Goal: Task Accomplishment & Management: Use online tool/utility

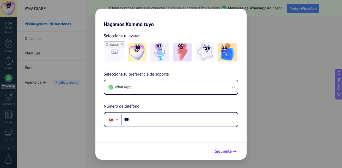
click at [221, 152] on span "Siguiente" at bounding box center [223, 152] width 17 height 4
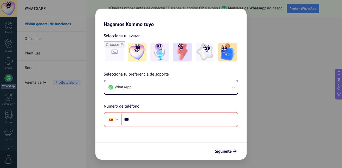
click at [239, 152] on div "Siguiente" at bounding box center [170, 150] width 151 height 17
click at [233, 152] on icon "submit" at bounding box center [235, 152] width 4 height 4
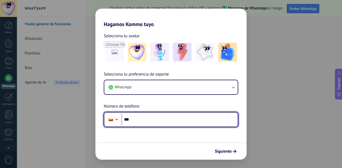
type input "**"
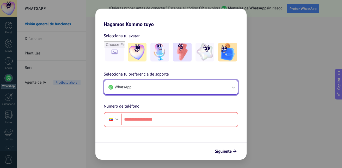
click at [189, 85] on button "WhatsApp" at bounding box center [170, 87] width 133 height 14
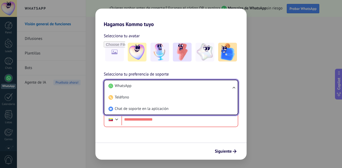
click at [189, 85] on li "WhatsApp" at bounding box center [169, 85] width 127 height 11
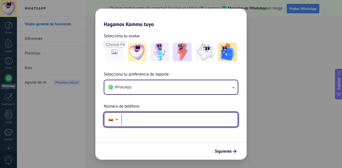
click at [177, 121] on input "tel" at bounding box center [179, 120] width 116 height 12
type input "**********"
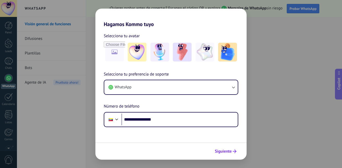
click at [235, 154] on button "Siguiente" at bounding box center [225, 151] width 26 height 9
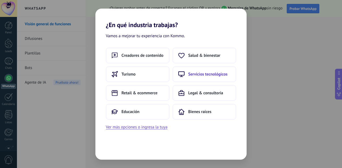
click at [202, 75] on span "Servicios tecnológicos" at bounding box center [207, 74] width 39 height 5
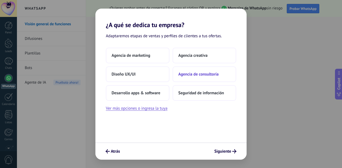
click at [221, 73] on button "Agencia de consultoría" at bounding box center [204, 74] width 64 height 16
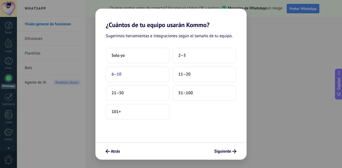
click at [149, 75] on button "6–10" at bounding box center [138, 74] width 64 height 16
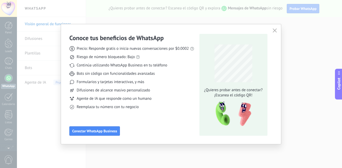
drag, startPoint x: 273, startPoint y: 32, endPoint x: 273, endPoint y: 37, distance: 5.5
click at [273, 37] on div "Conoce tus beneficios de WhatsApp Precio: Responde gratis o inicia nuevas conve…" at bounding box center [171, 84] width 220 height 120
click at [273, 30] on icon "button" at bounding box center [274, 30] width 4 height 4
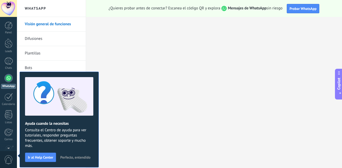
click at [64, 32] on link "Difusiones" at bounding box center [53, 39] width 56 height 15
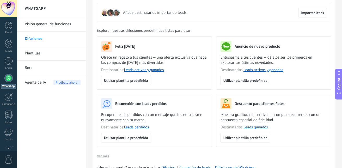
scroll to position [78, 0]
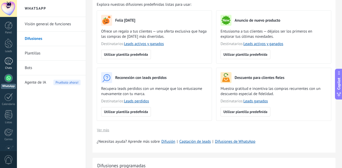
click at [6, 64] on div at bounding box center [8, 61] width 8 height 8
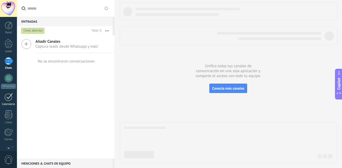
click at [4, 100] on div at bounding box center [8, 97] width 8 height 8
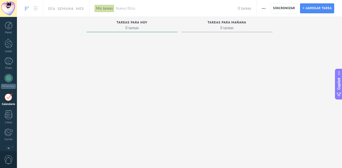
scroll to position [15, 0]
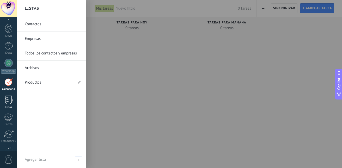
click at [6, 100] on div at bounding box center [9, 99] width 8 height 9
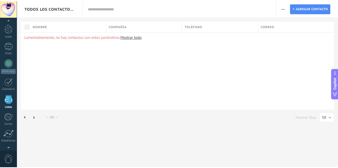
scroll to position [32, 0]
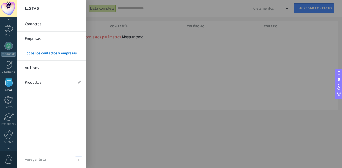
click at [44, 23] on link "Contactos" at bounding box center [53, 24] width 56 height 15
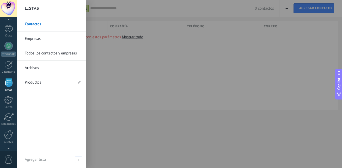
click at [47, 38] on link "Empresas" at bounding box center [53, 39] width 56 height 15
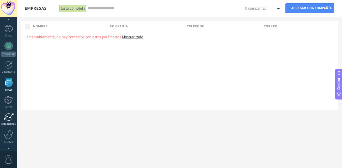
click at [8, 123] on div "Estadísticas" at bounding box center [8, 123] width 15 height 3
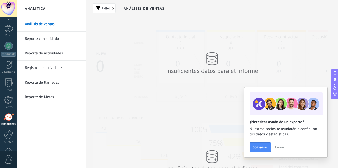
scroll to position [49, 0]
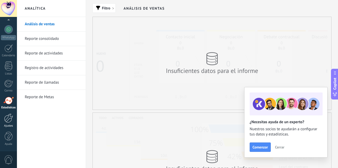
click at [10, 117] on div at bounding box center [8, 118] width 9 height 9
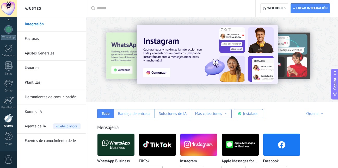
click at [40, 37] on link "Facturas" at bounding box center [53, 39] width 56 height 15
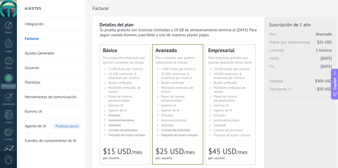
click at [223, 121] on span "Automatizaciónes" at bounding box center [227, 120] width 26 height 4
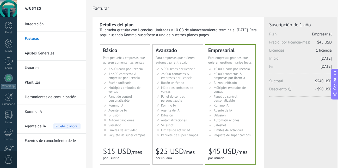
click at [276, 133] on div "Licencias adicionales Plan Empresarial Precio (por licencia/mes) $45 USD Nuevas…" at bounding box center [300, 82] width 63 height 120
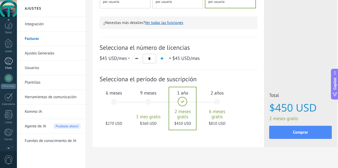
click at [7, 59] on div at bounding box center [8, 61] width 8 height 8
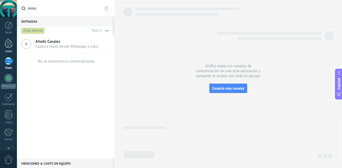
click at [9, 42] on div at bounding box center [9, 44] width 8 height 10
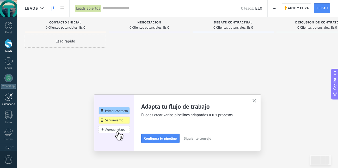
click at [9, 103] on div "Calendario" at bounding box center [8, 104] width 15 height 3
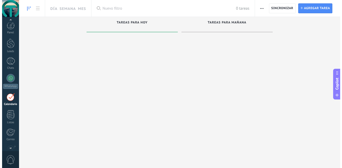
scroll to position [15, 0]
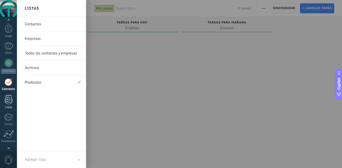
click at [10, 98] on div at bounding box center [9, 99] width 8 height 9
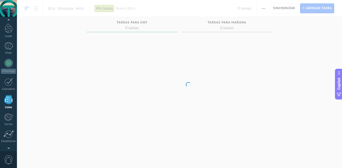
scroll to position [32, 0]
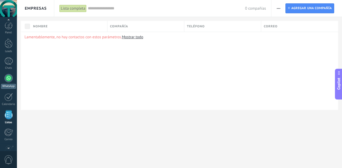
scroll to position [32, 0]
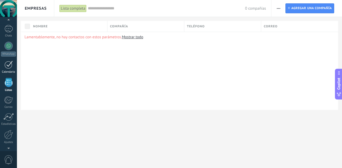
click at [9, 66] on div at bounding box center [8, 65] width 8 height 8
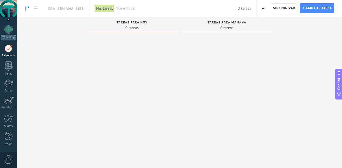
scroll to position [15, 0]
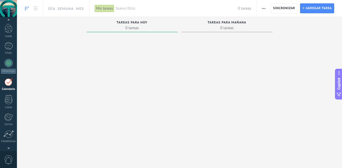
click at [148, 81] on div at bounding box center [131, 94] width 91 height 121
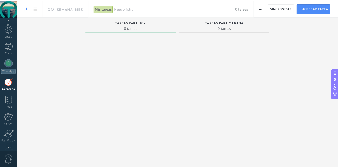
scroll to position [0, 0]
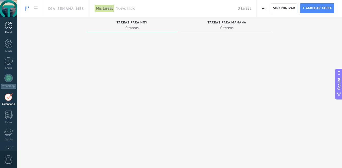
click at [7, 28] on div at bounding box center [9, 26] width 8 height 8
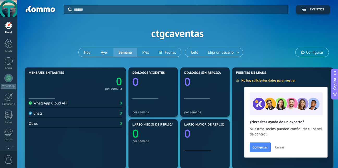
click at [304, 10] on icon "button" at bounding box center [304, 9] width 4 height 3
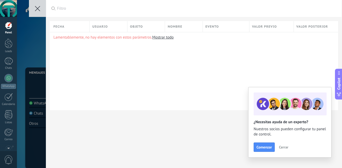
click at [34, 8] on button at bounding box center [37, 8] width 17 height 17
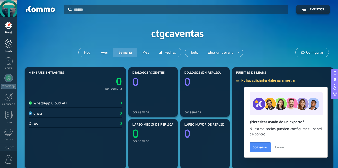
click at [9, 40] on div at bounding box center [9, 44] width 8 height 10
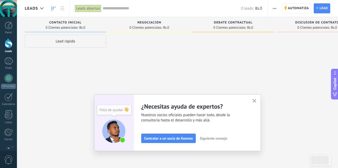
click at [256, 102] on icon "button" at bounding box center [254, 101] width 4 height 4
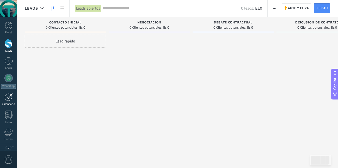
click at [3, 101] on link "Calendario" at bounding box center [8, 99] width 17 height 13
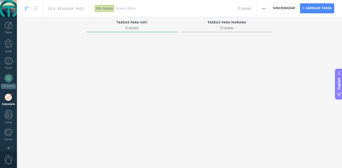
scroll to position [15, 0]
click at [149, 35] on div at bounding box center [131, 94] width 91 height 121
click at [132, 21] on div "Tareas para [DATE] 0 tareas" at bounding box center [131, 24] width 91 height 15
click at [131, 10] on span "Nuevo filtro" at bounding box center [176, 8] width 122 height 5
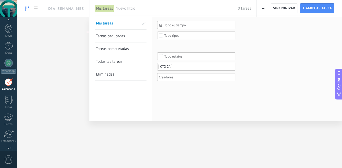
click at [56, 71] on div at bounding box center [171, 84] width 342 height 168
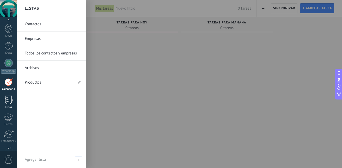
click at [13, 97] on link "Listas" at bounding box center [8, 102] width 17 height 14
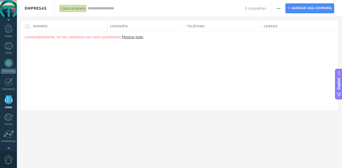
scroll to position [32, 0]
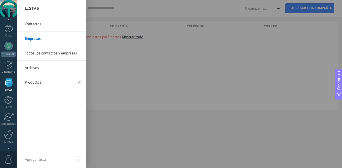
click at [40, 83] on link "Productos" at bounding box center [49, 82] width 48 height 15
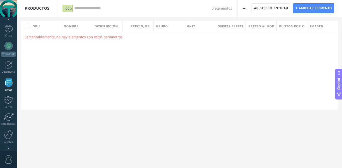
click at [69, 6] on div "Todo" at bounding box center [68, 9] width 11 height 8
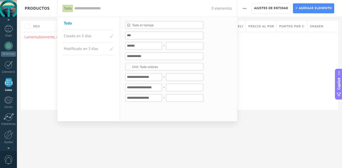
click at [43, 86] on div at bounding box center [171, 84] width 342 height 168
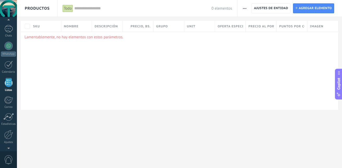
click at [19, 103] on div "SKU Nombre Descripción Precio , Bs. Grupo Unit Oferta especial 1 , Bs. Precio a…" at bounding box center [179, 65] width 325 height 89
click at [10, 104] on link "Correo" at bounding box center [8, 102] width 17 height 13
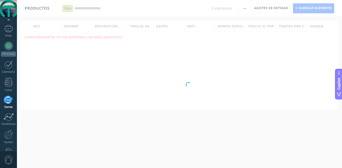
scroll to position [49, 0]
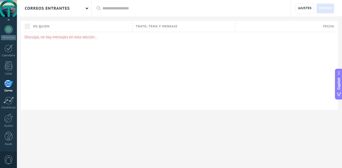
click at [88, 8] on div "correos entrantes" at bounding box center [54, 8] width 74 height 17
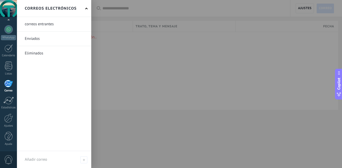
click at [88, 8] on div "Correos electrónicos" at bounding box center [54, 8] width 74 height 17
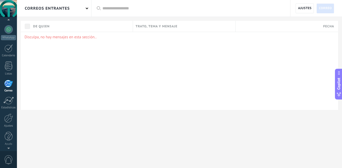
scroll to position [0, 0]
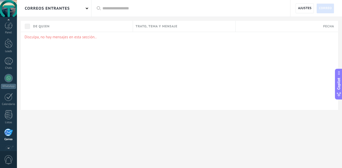
click at [9, 17] on div "© 2025 derechos reservados | Términos de uso Soporte técnico CTG CA ID de cuent…" at bounding box center [8, 84] width 17 height 168
click at [8, 19] on div "Panel Leads Chats WhatsApp Clientes" at bounding box center [17, 84] width 34 height 134
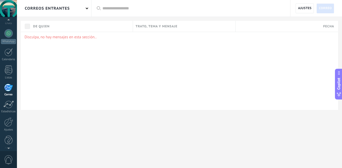
scroll to position [49, 0]
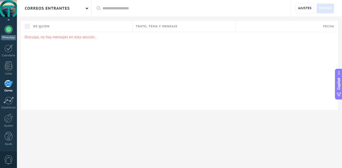
click at [6, 29] on div at bounding box center [8, 29] width 8 height 8
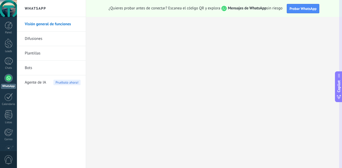
click at [338, 86] on span "Copilot" at bounding box center [338, 86] width 5 height 12
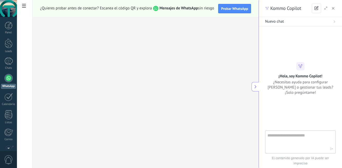
click at [256, 85] on icon at bounding box center [255, 87] width 4 height 4
